Goal: Task Accomplishment & Management: Use online tool/utility

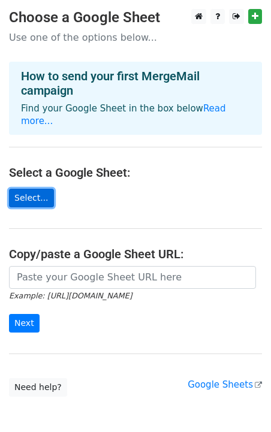
click at [25, 189] on link "Select..." at bounding box center [31, 198] width 45 height 19
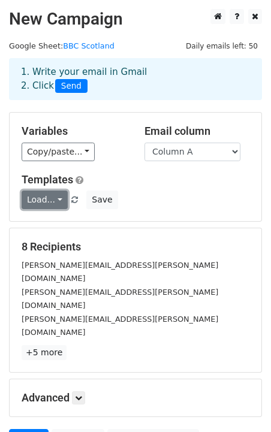
click at [57, 196] on link "Load..." at bounding box center [45, 199] width 46 height 19
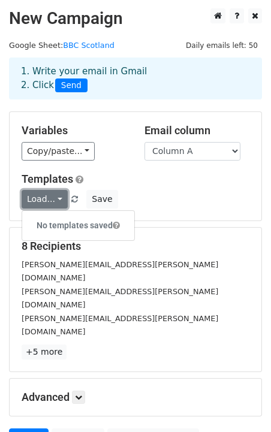
scroll to position [81, 0]
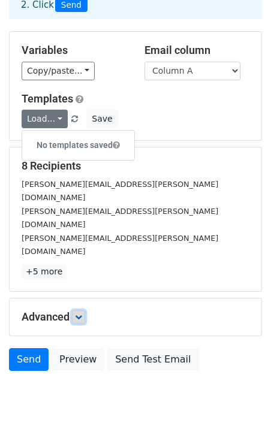
click at [80, 313] on icon at bounding box center [78, 316] width 7 height 7
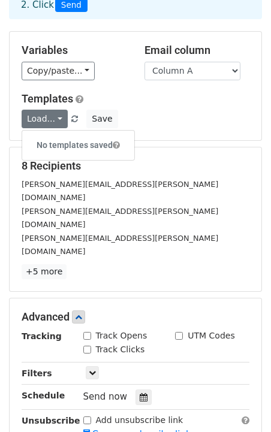
click at [88, 332] on input "Track Opens" at bounding box center [87, 336] width 8 height 8
checkbox input "true"
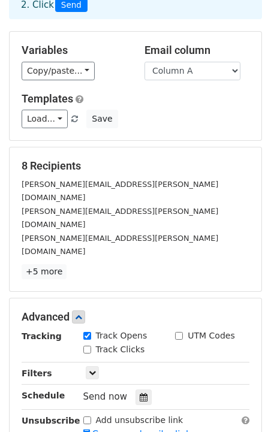
click at [87, 345] on input "Track Clicks" at bounding box center [87, 349] width 8 height 8
checkbox input "true"
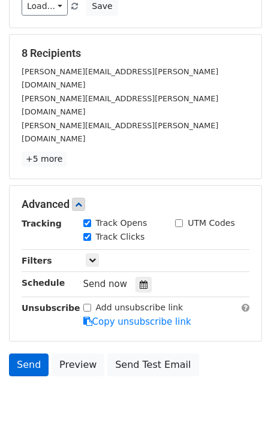
scroll to position [198, 0]
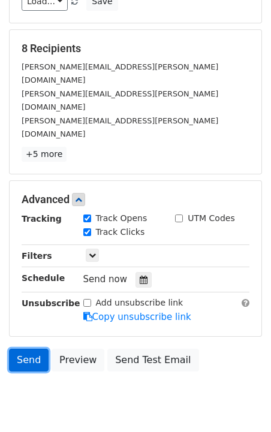
click at [27, 348] on link "Send" at bounding box center [29, 359] width 40 height 23
click at [34, 348] on link "Send" at bounding box center [29, 359] width 40 height 23
